Goal: Task Accomplishment & Management: Use online tool/utility

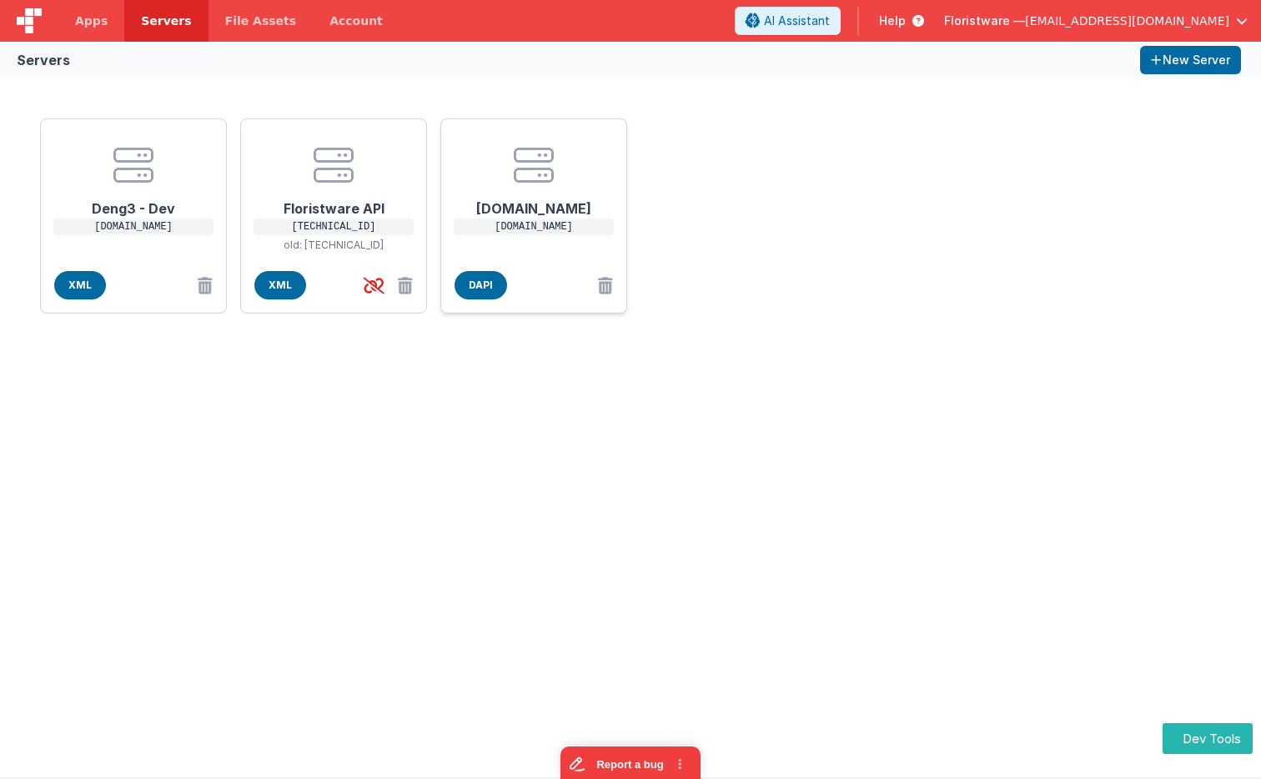
click at [559, 166] on center at bounding box center [533, 165] width 133 height 40
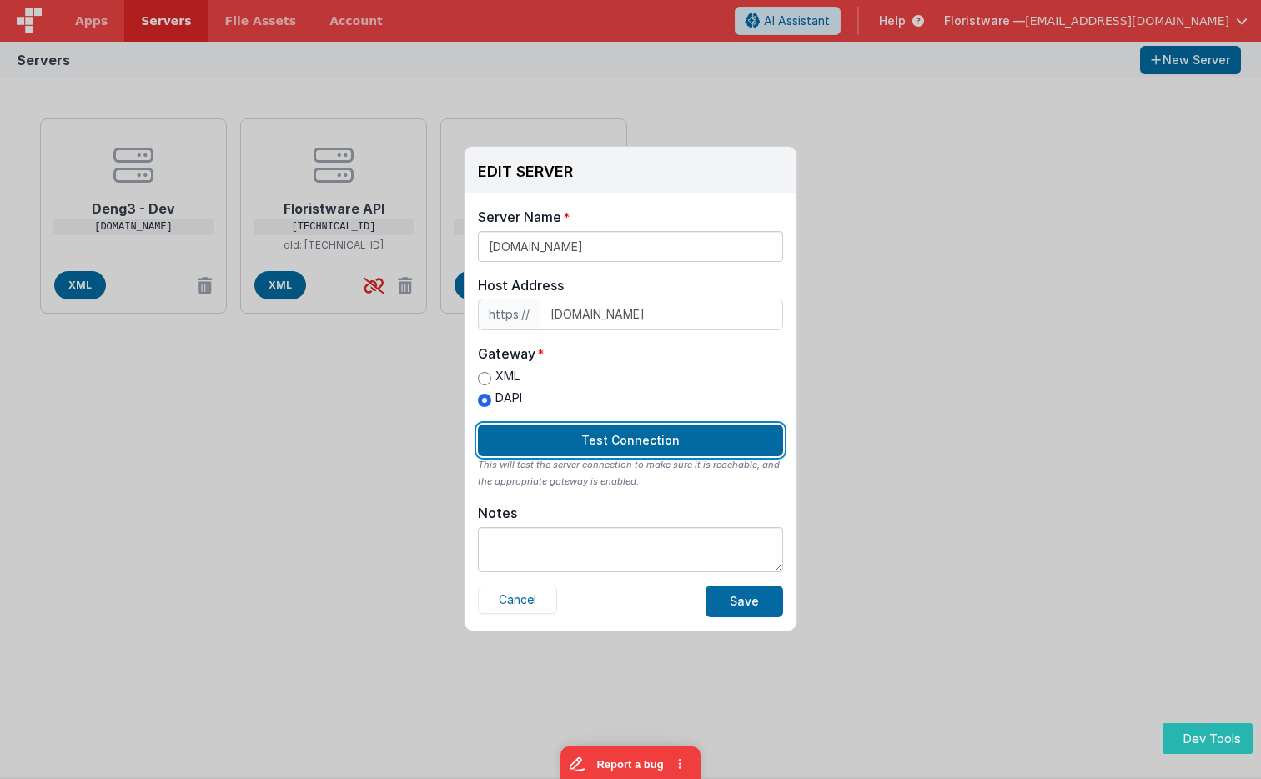
click at [676, 438] on button "Test Connection" at bounding box center [630, 440] width 305 height 32
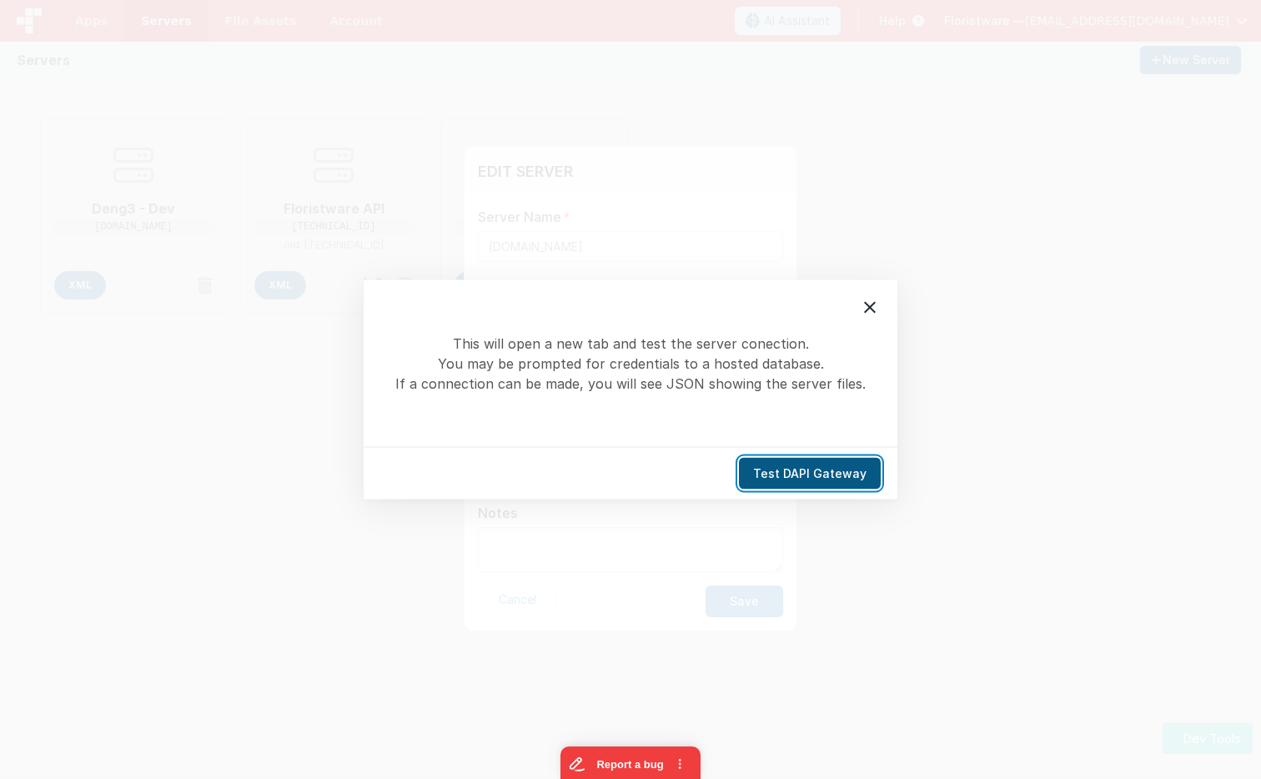
click at [807, 467] on button "Test DAPI Gateway" at bounding box center [810, 474] width 142 height 32
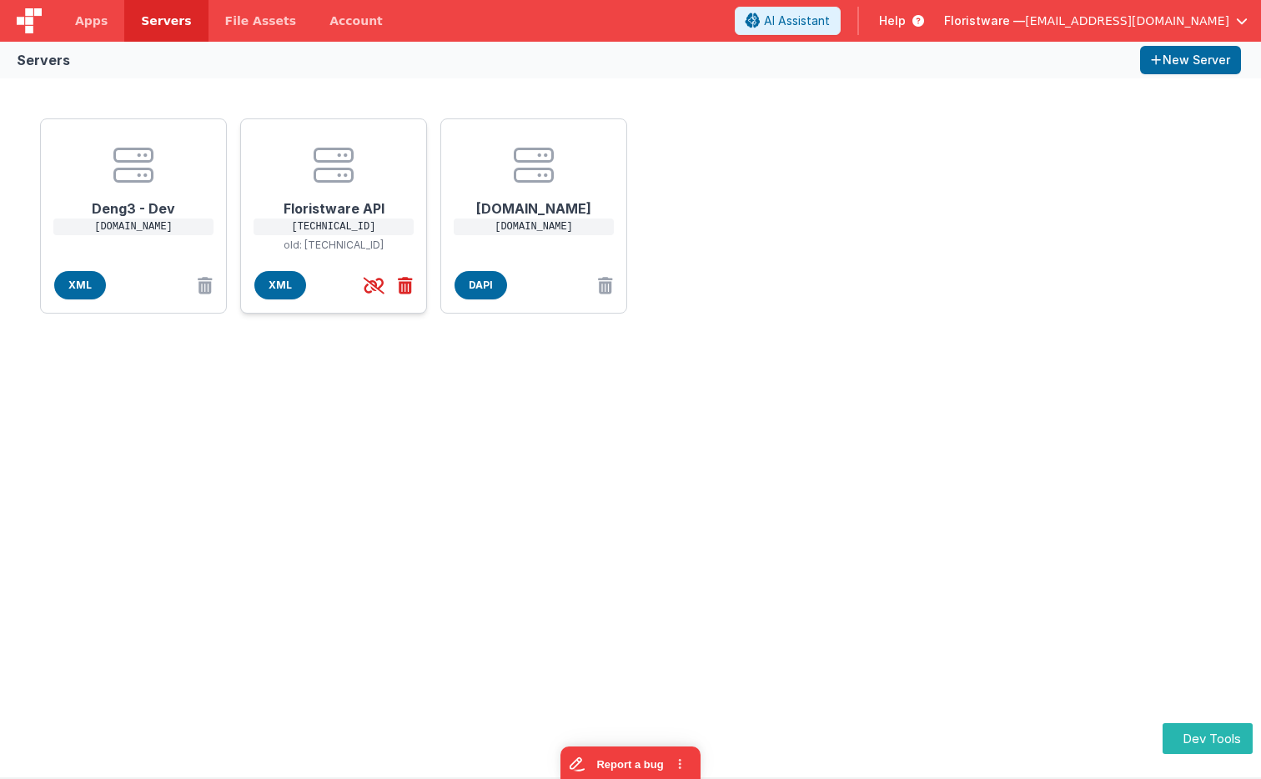
click at [401, 285] on icon at bounding box center [402, 286] width 22 height 28
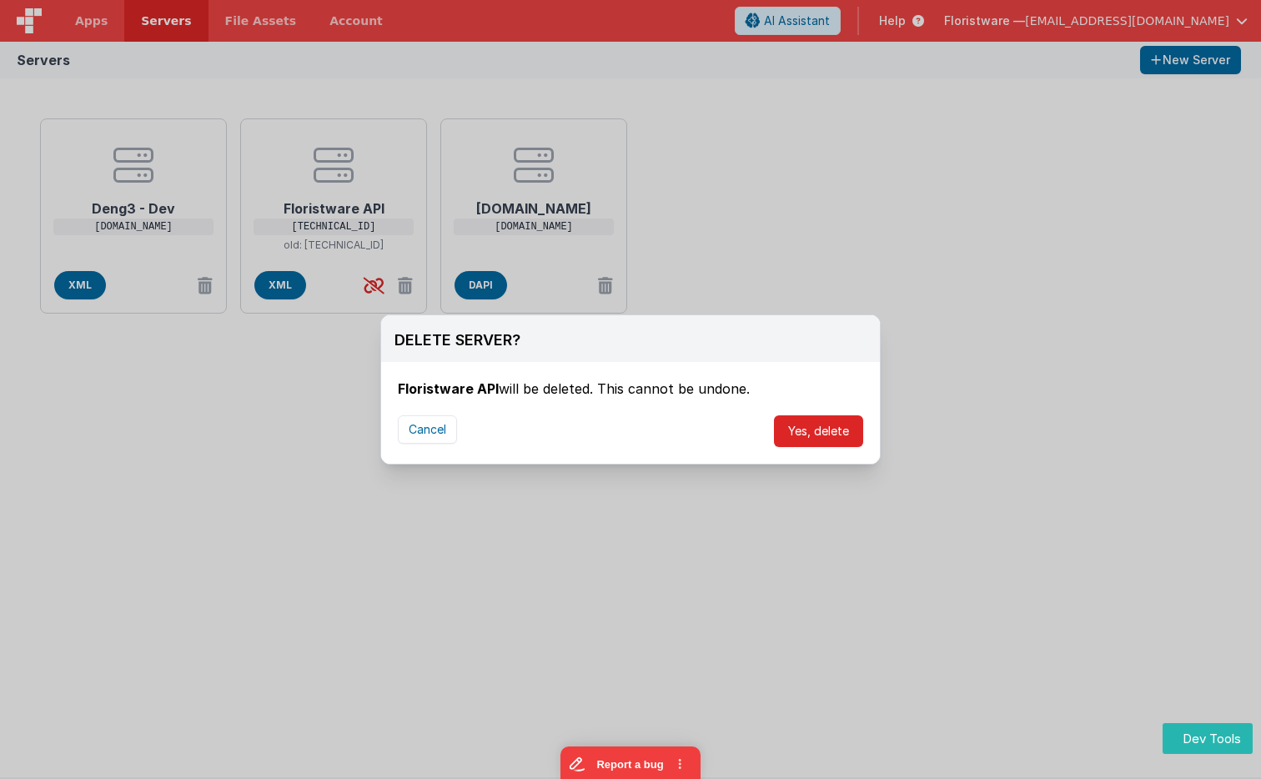
click at [843, 434] on button "Yes, delete" at bounding box center [818, 431] width 89 height 32
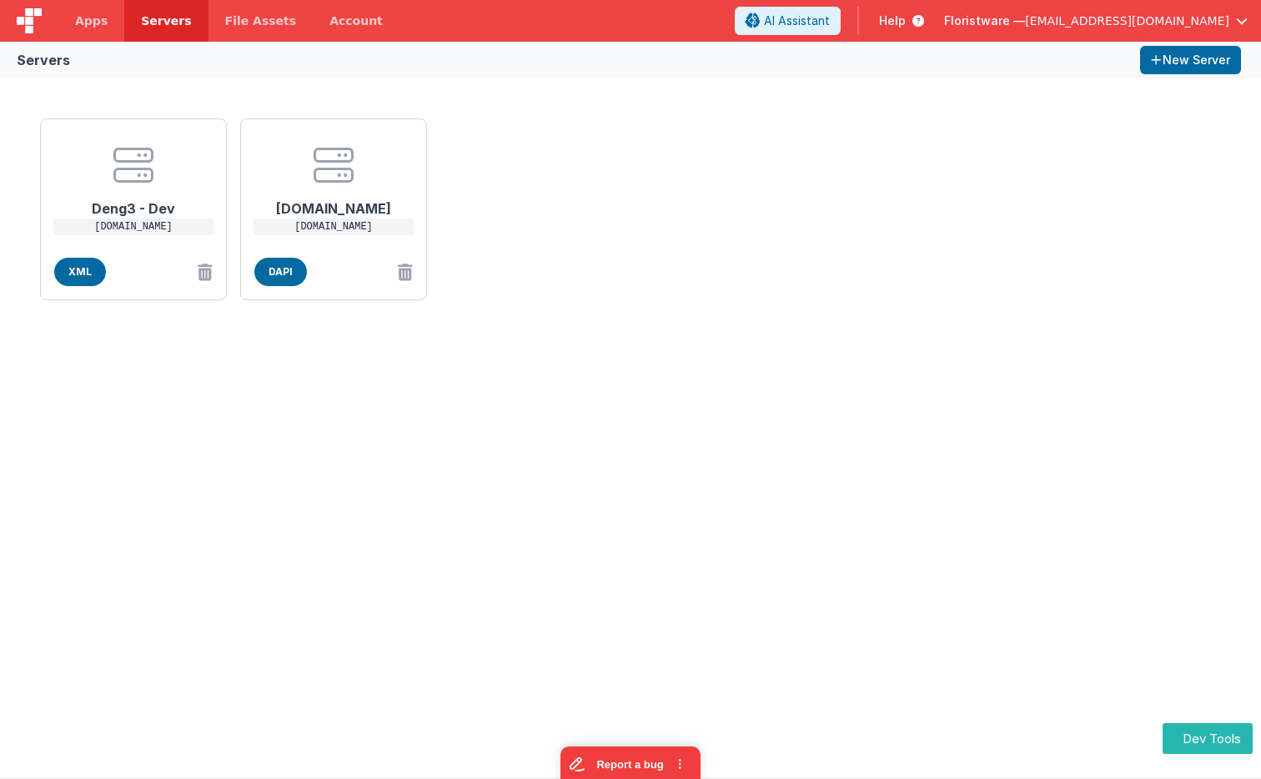
click at [690, 260] on div "Deng3 - Dev deng3.bfoperations.com XML fwapi.ottomatic.cloud fwapi.ottomatic.cl…" at bounding box center [630, 209] width 1194 height 195
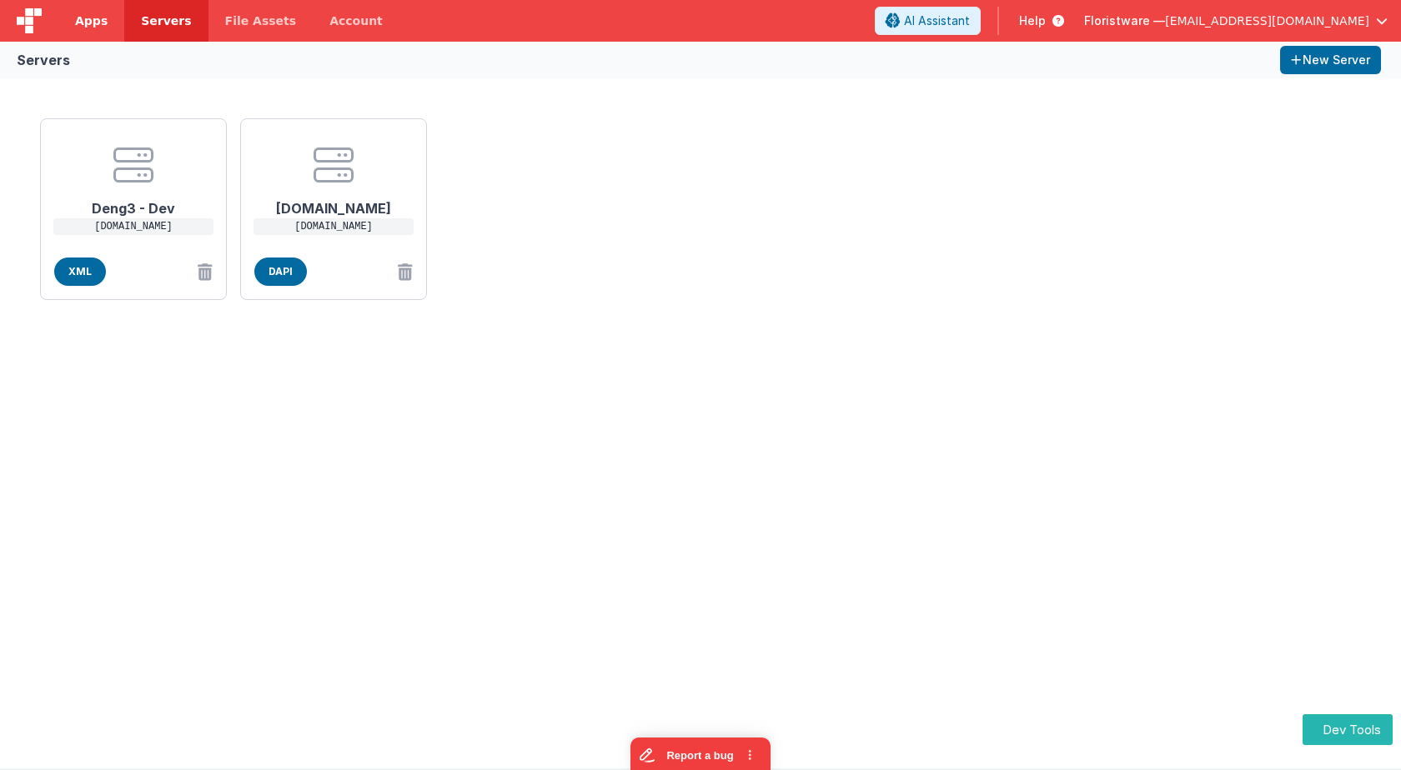
click at [94, 22] on span "Apps" at bounding box center [91, 21] width 33 height 17
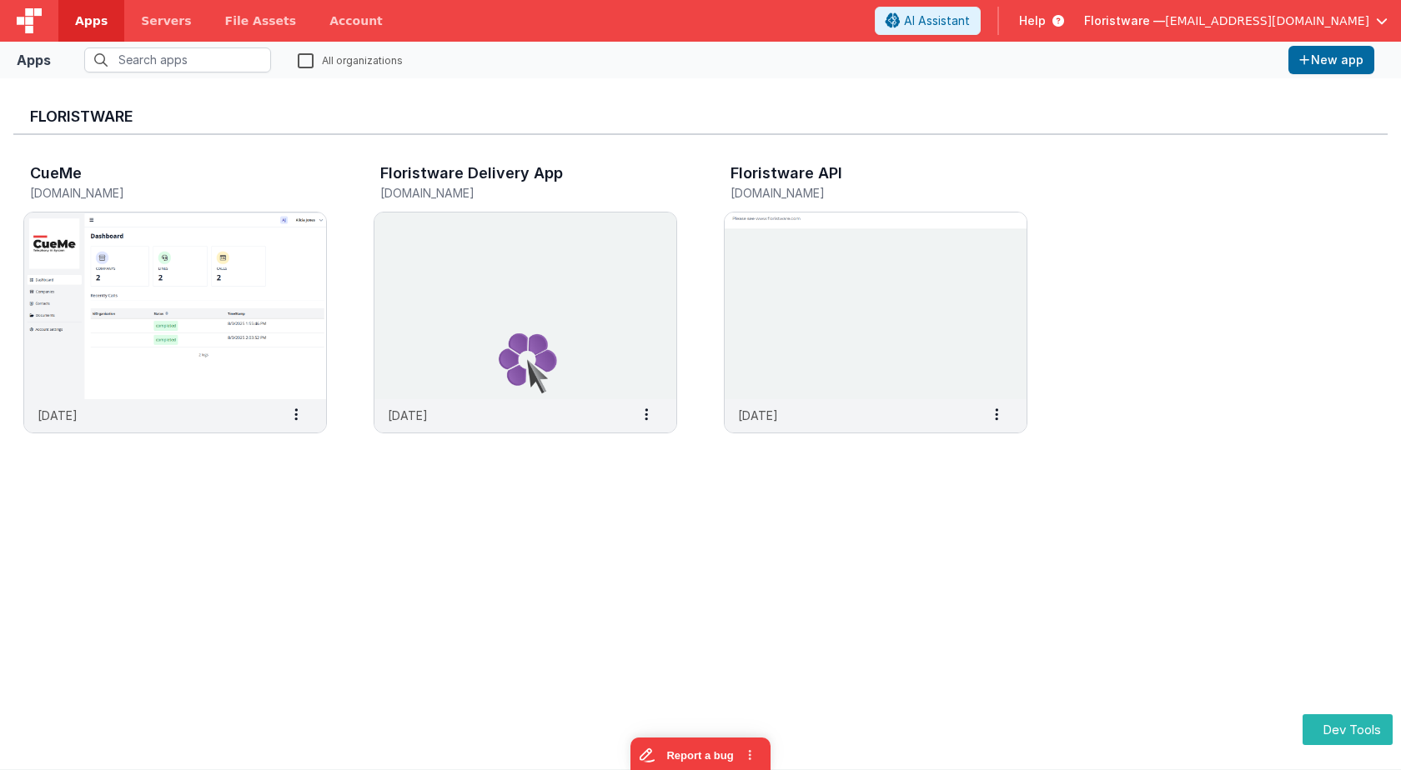
click at [28, 17] on img at bounding box center [29, 20] width 25 height 25
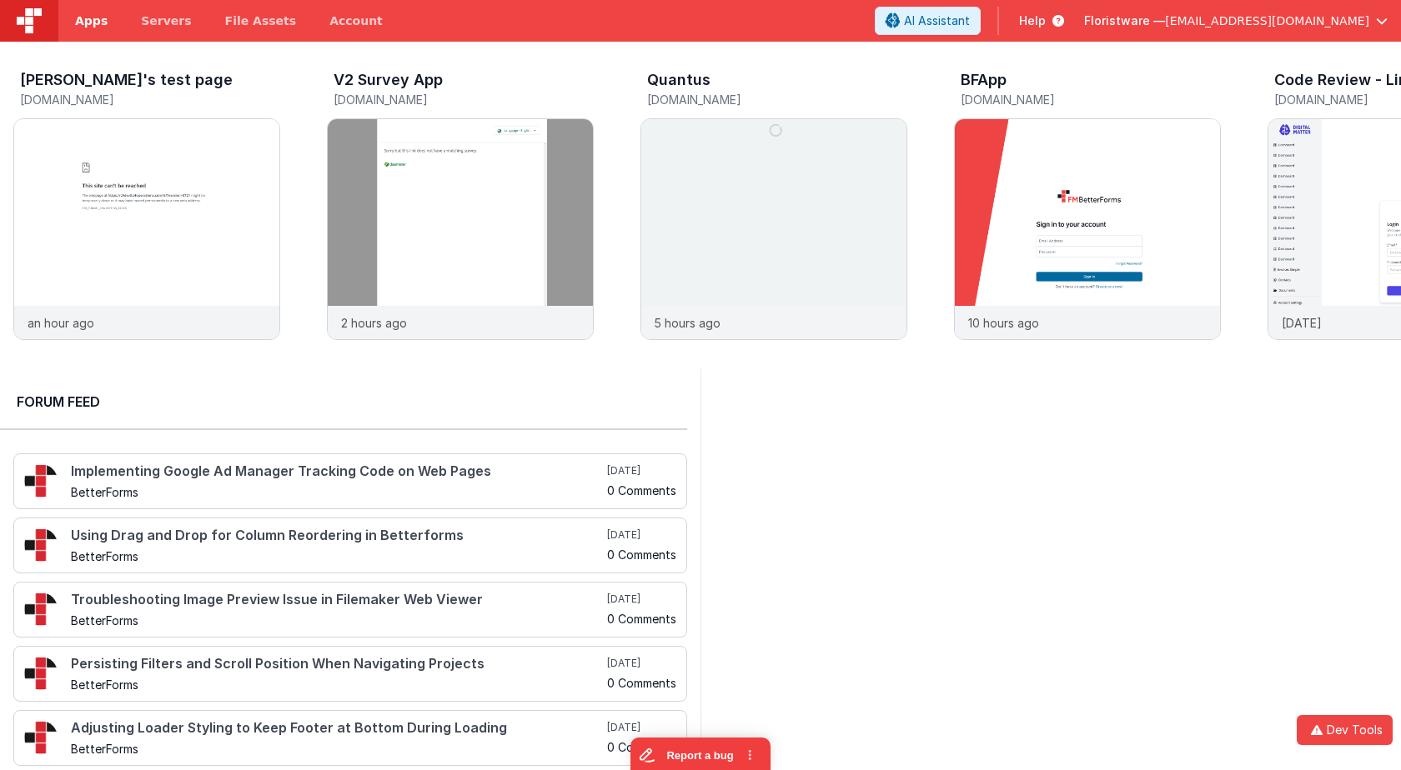
click at [99, 28] on span "Apps" at bounding box center [91, 21] width 33 height 17
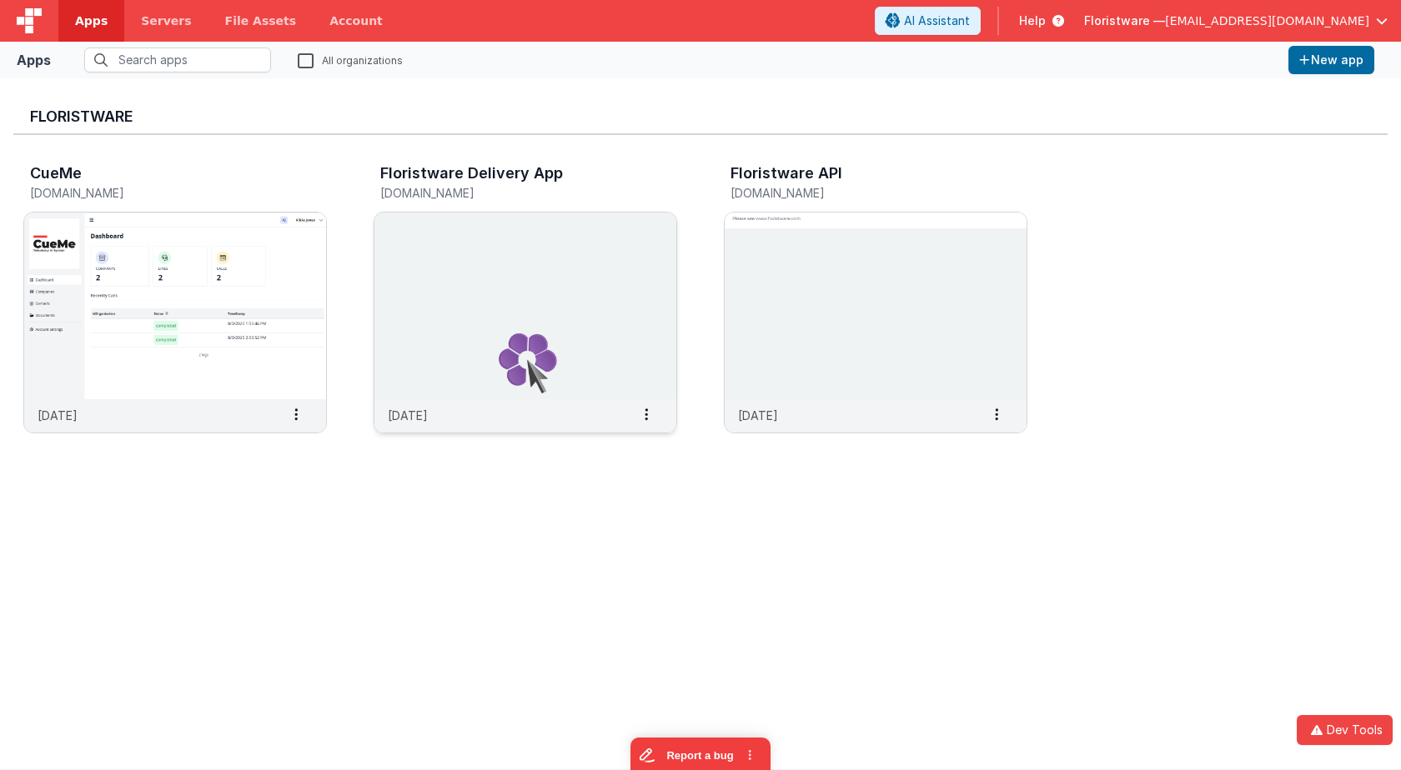
click at [533, 273] on img at bounding box center [525, 306] width 302 height 187
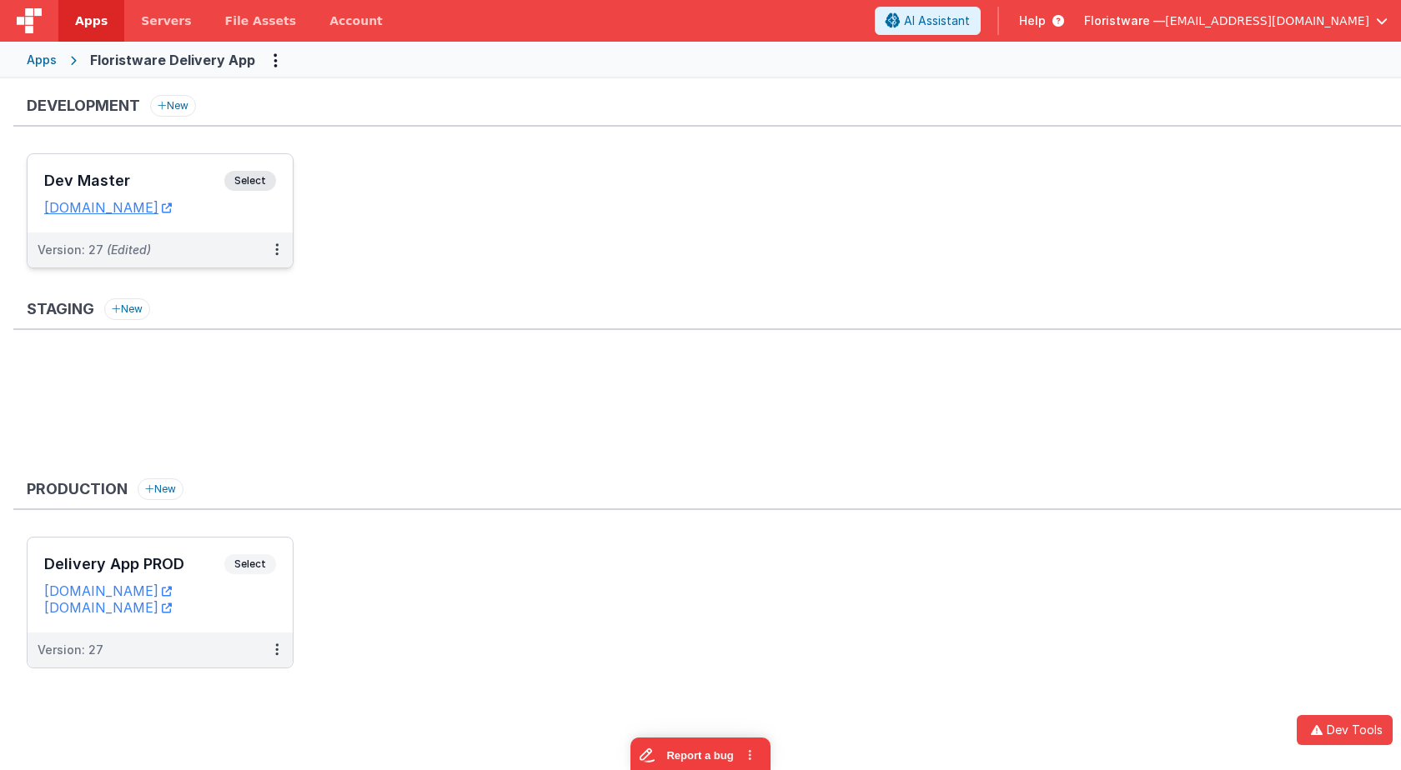
click at [253, 177] on span "Select" at bounding box center [250, 181] width 52 height 20
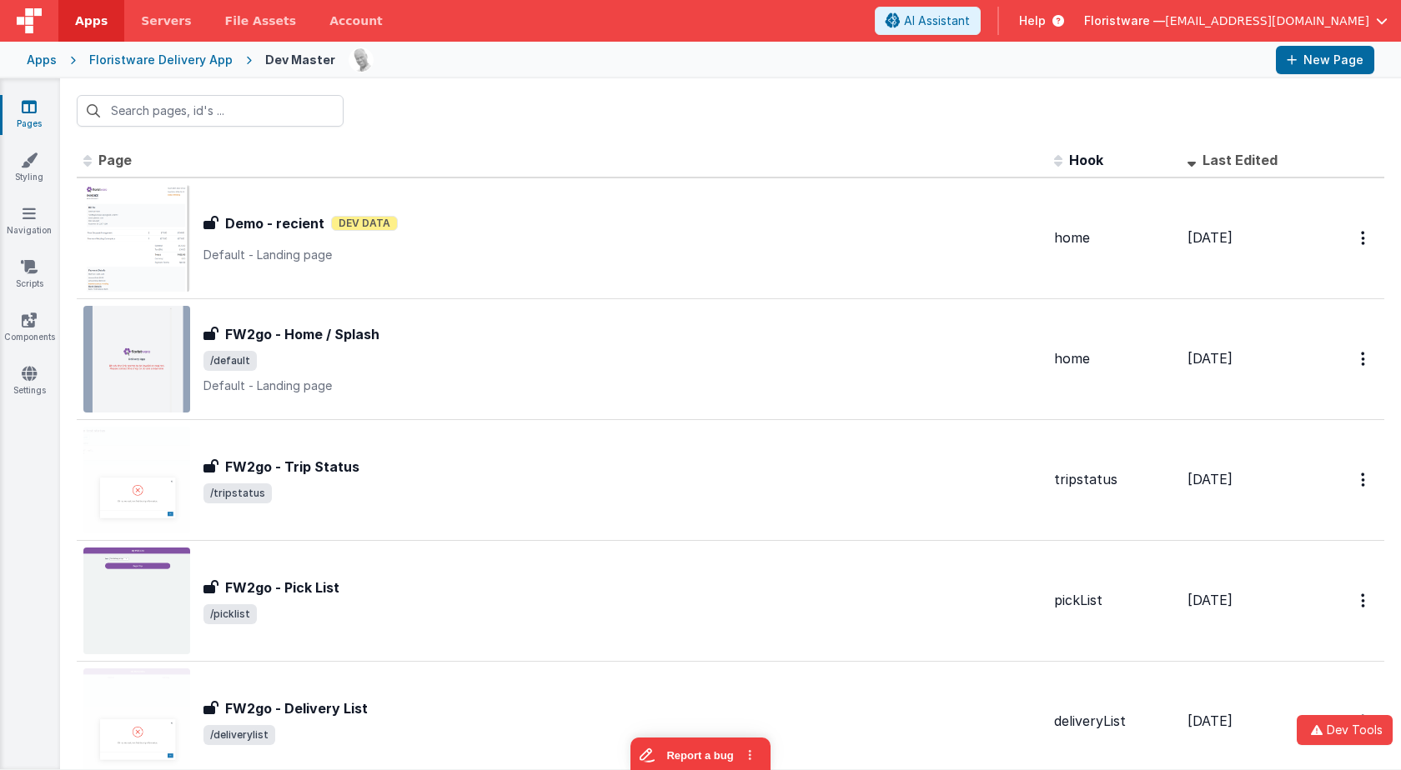
click at [48, 23] on div at bounding box center [29, 21] width 58 height 42
